Goal: Navigation & Orientation: Find specific page/section

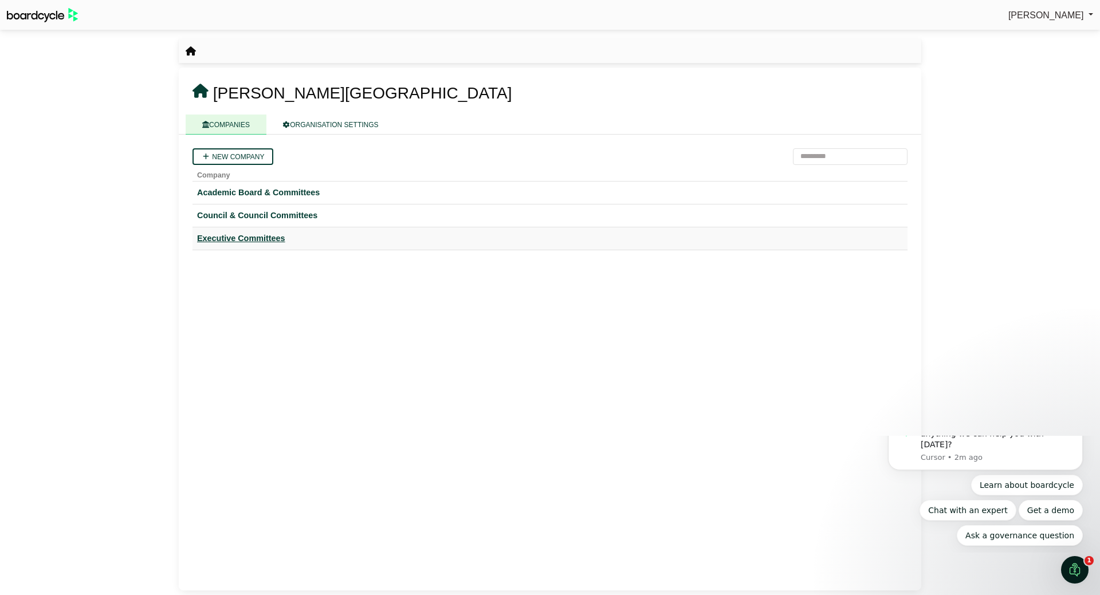
click at [230, 234] on div "Executive Committees" at bounding box center [550, 238] width 706 height 13
click at [263, 216] on div "Council & Council Committees" at bounding box center [550, 215] width 706 height 13
